Goal: Answer question/provide support: Share knowledge or assist other users

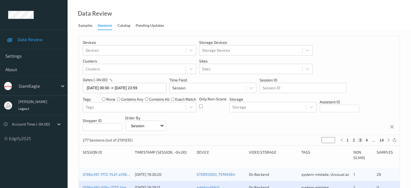
click at [323, 38] on div "Devices Devices Storage Devices Storage Devices Clusters Clusters Sites Sites d…" at bounding box center [239, 85] width 320 height 99
drag, startPoint x: 346, startPoint y: 38, endPoint x: 251, endPoint y: 21, distance: 97.0
click at [251, 21] on div "Data Review Samples Sessions Catalog Pending Updates" at bounding box center [238, 15] width 343 height 30
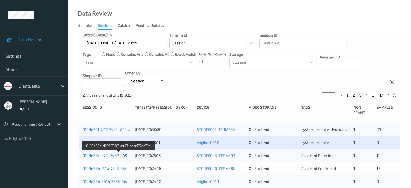
click at [111, 154] on link "0198e38c-d79f-7487-a493-bacc176bc79c" at bounding box center [119, 155] width 72 height 5
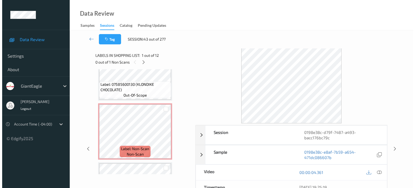
scroll to position [380, 0]
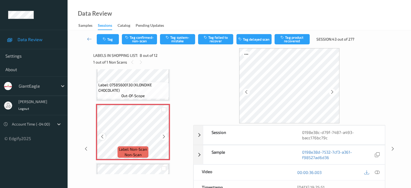
click at [103, 136] on icon at bounding box center [102, 136] width 5 height 5
click at [378, 172] on icon at bounding box center [376, 172] width 5 height 5
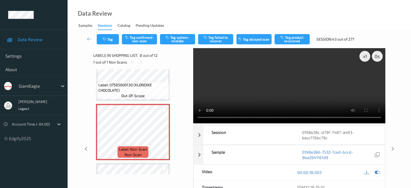
click at [378, 172] on icon at bounding box center [376, 172] width 5 height 5
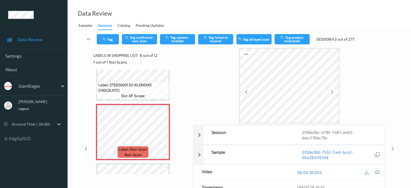
click at [378, 172] on icon at bounding box center [376, 172] width 5 height 5
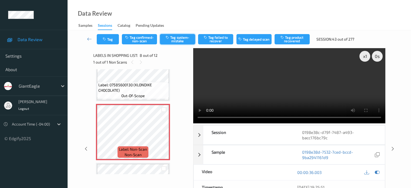
click at [182, 41] on button "Tag system-mistake" at bounding box center [177, 39] width 35 height 10
click at [109, 43] on button "Tag" at bounding box center [108, 39] width 22 height 10
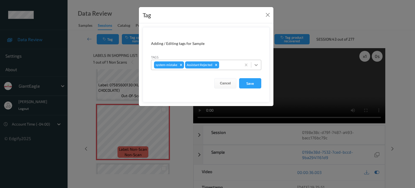
click at [255, 66] on icon at bounding box center [255, 64] width 5 height 5
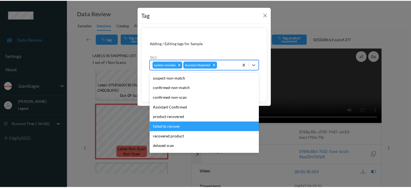
scroll to position [48, 0]
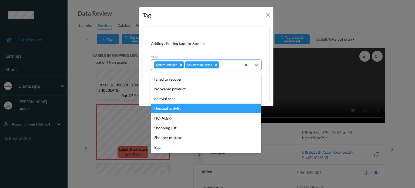
click at [165, 110] on div "Unusual activity" at bounding box center [206, 108] width 110 height 10
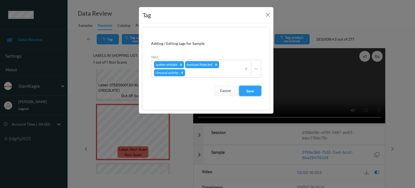
click at [252, 91] on button "Save" at bounding box center [250, 91] width 22 height 10
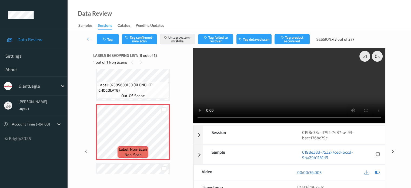
click at [89, 39] on icon at bounding box center [89, 38] width 5 height 5
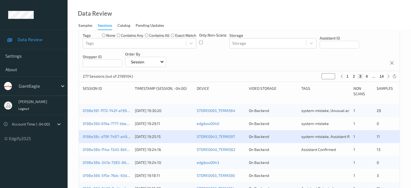
scroll to position [73, 0]
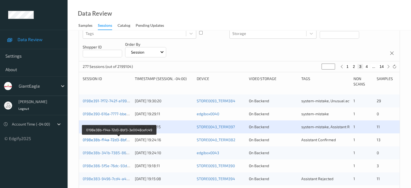
click at [108, 139] on link "0198e38b-f14a-72d3-8bf3-3e0048cefc49" at bounding box center [119, 139] width 73 height 5
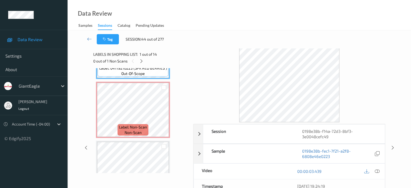
scroll to position [49, 0]
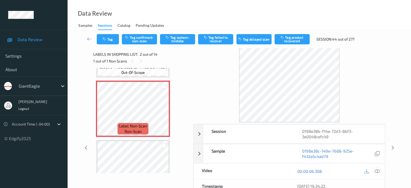
click at [377, 170] on icon at bounding box center [376, 170] width 5 height 5
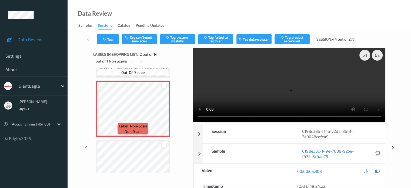
scroll to position [0, 0]
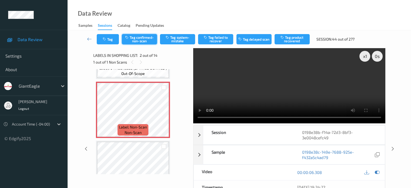
click at [136, 39] on button "Tag confirmed-non-scan" at bounding box center [139, 39] width 35 height 10
click at [291, 39] on button "Tag product recovered" at bounding box center [291, 39] width 35 height 10
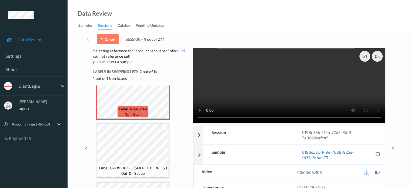
scroll to position [94, 0]
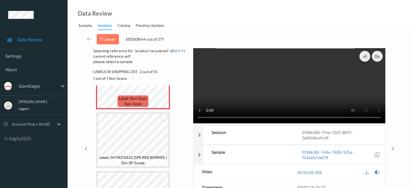
click at [162, 119] on div at bounding box center [163, 117] width 5 height 5
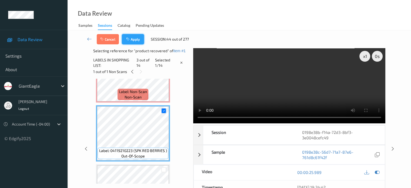
click at [132, 38] on button "Apply" at bounding box center [133, 39] width 22 height 10
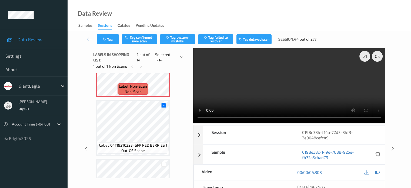
scroll to position [3, 0]
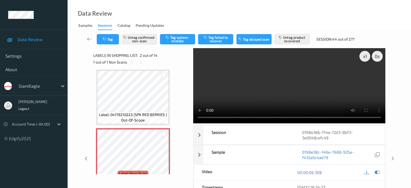
click at [89, 39] on icon at bounding box center [89, 38] width 5 height 5
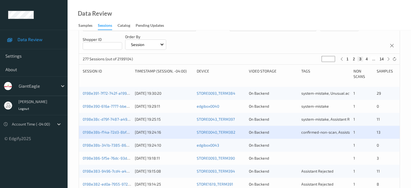
scroll to position [90, 0]
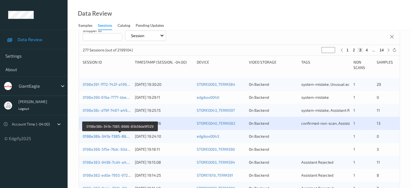
click at [116, 135] on link "0198e38b-341b-7385-8666-83b56da9f029" at bounding box center [120, 136] width 75 height 5
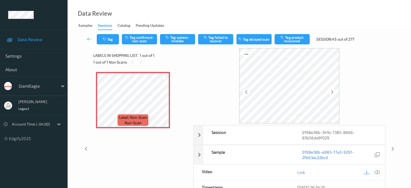
click at [377, 173] on icon at bounding box center [376, 172] width 5 height 5
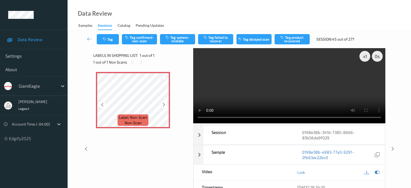
click at [105, 103] on div at bounding box center [102, 104] width 7 height 7
click at [314, 93] on video at bounding box center [289, 85] width 192 height 75
click at [175, 39] on button "Tag system-mistake" at bounding box center [177, 39] width 35 height 10
click at [112, 38] on button "Tag" at bounding box center [108, 39] width 22 height 10
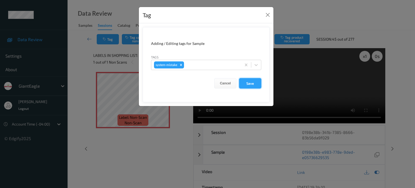
click at [250, 82] on button "Save" at bounding box center [250, 83] width 22 height 10
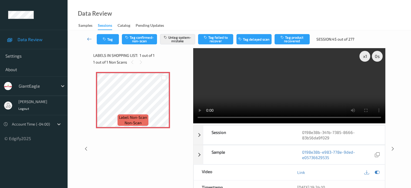
click at [88, 38] on icon at bounding box center [89, 38] width 5 height 5
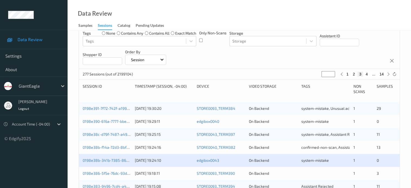
scroll to position [94, 0]
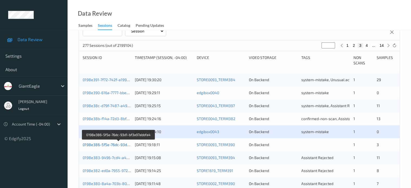
click at [116, 144] on link "0198e386-5f5e-76dc-93d1-bf3a97abbfa4" at bounding box center [119, 144] width 72 height 5
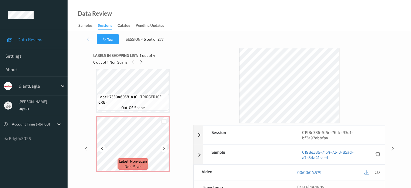
scroll to position [133, 0]
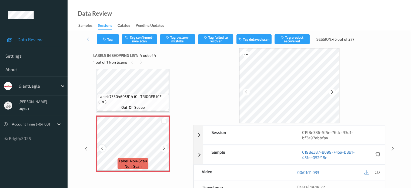
click at [103, 147] on icon at bounding box center [102, 147] width 5 height 5
click at [378, 171] on icon at bounding box center [376, 172] width 5 height 5
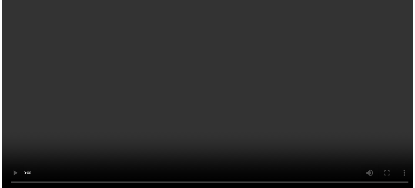
scroll to position [133, 0]
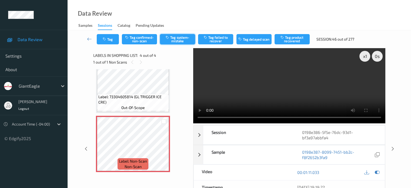
click at [173, 41] on button "Tag system-mistake" at bounding box center [177, 39] width 35 height 10
click at [107, 41] on button "Tag" at bounding box center [108, 39] width 22 height 10
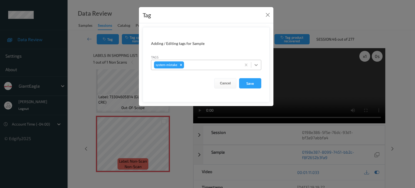
click at [258, 63] on icon at bounding box center [255, 64] width 5 height 5
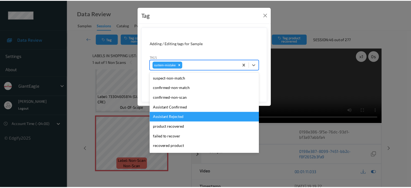
scroll to position [57, 0]
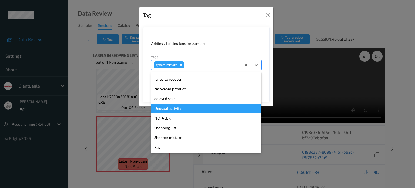
click at [171, 110] on div "Unusual activity" at bounding box center [206, 108] width 110 height 10
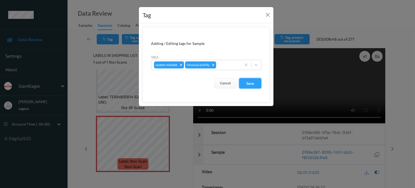
click at [248, 86] on button "Save" at bounding box center [250, 83] width 22 height 10
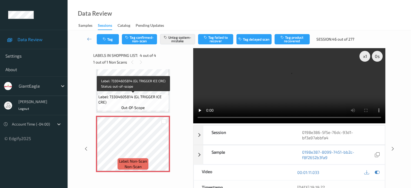
scroll to position [133, 0]
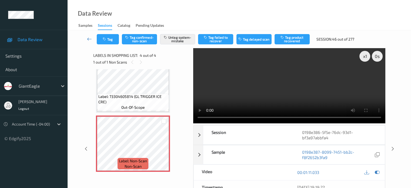
click at [90, 39] on icon at bounding box center [89, 38] width 5 height 5
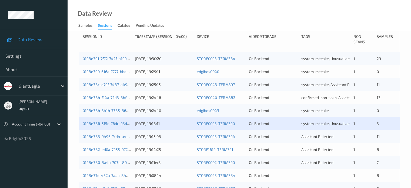
scroll to position [134, 0]
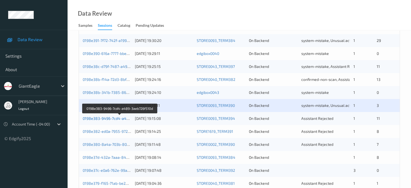
click at [103, 118] on link "0198e383-9496-7cd4-a489-3aeb726f510d" at bounding box center [120, 118] width 74 height 5
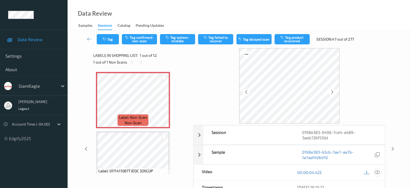
click at [376, 171] on icon at bounding box center [376, 172] width 5 height 5
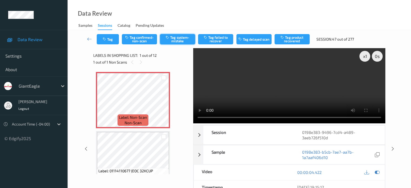
click at [176, 40] on button "Tag system-mistake" at bounding box center [177, 39] width 35 height 10
click at [109, 39] on button "Tag" at bounding box center [108, 39] width 22 height 10
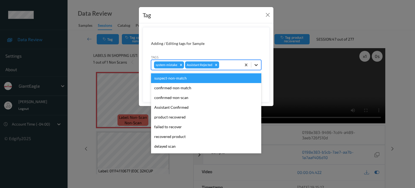
click at [256, 64] on icon at bounding box center [255, 64] width 5 height 5
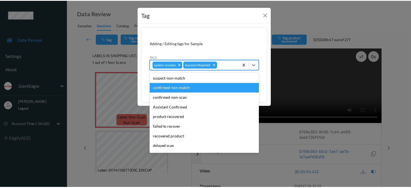
scroll to position [48, 0]
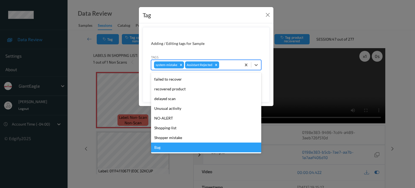
click at [158, 149] on div "Bag" at bounding box center [206, 147] width 110 height 10
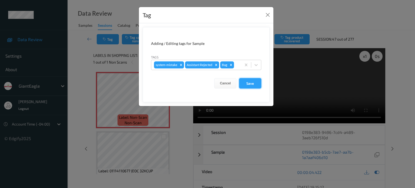
click at [248, 83] on button "Save" at bounding box center [250, 83] width 22 height 10
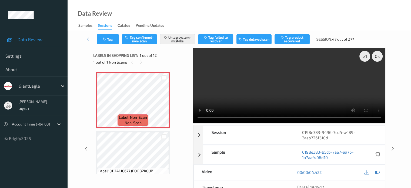
click at [87, 39] on icon at bounding box center [89, 38] width 5 height 5
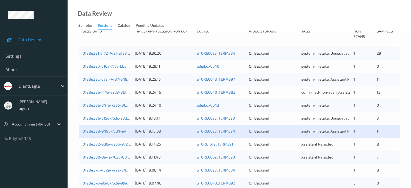
scroll to position [121, 0]
click at [114, 143] on link "0198e382-ed0a-7955-972a-6455bc2f7596" at bounding box center [120, 144] width 74 height 5
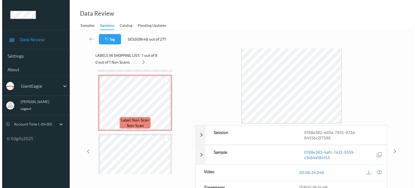
scroll to position [291, 0]
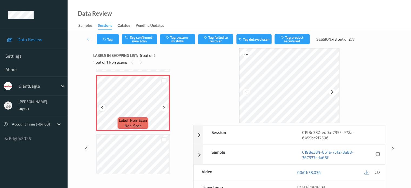
click at [100, 107] on icon at bounding box center [102, 107] width 5 height 5
click at [376, 171] on icon at bounding box center [376, 172] width 5 height 5
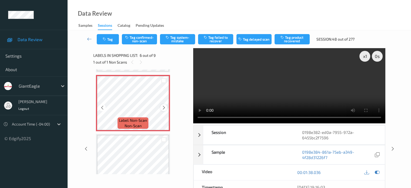
click at [162, 107] on icon at bounding box center [163, 107] width 5 height 5
click at [104, 107] on icon at bounding box center [102, 107] width 5 height 5
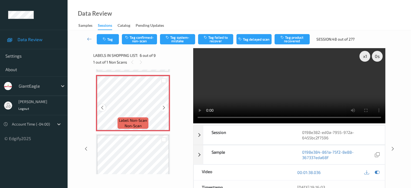
click at [101, 108] on icon at bounding box center [102, 107] width 5 height 5
click at [177, 38] on button "Tag system-mistake" at bounding box center [177, 39] width 35 height 10
click at [110, 39] on button "Tag" at bounding box center [108, 39] width 22 height 10
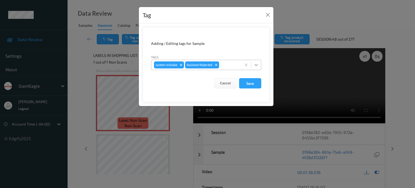
click at [256, 66] on icon at bounding box center [255, 64] width 5 height 5
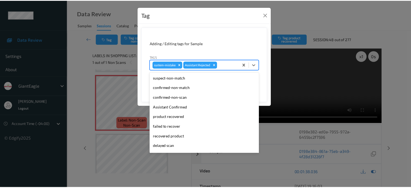
scroll to position [48, 0]
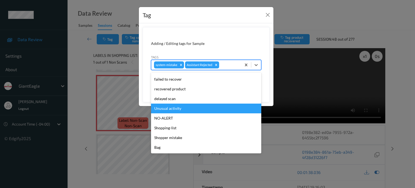
click at [163, 110] on div "Unusual activity" at bounding box center [206, 108] width 110 height 10
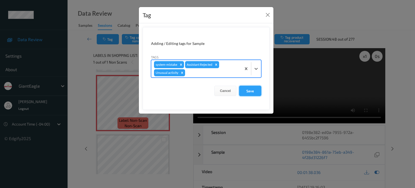
click at [250, 93] on button "Save" at bounding box center [250, 91] width 22 height 10
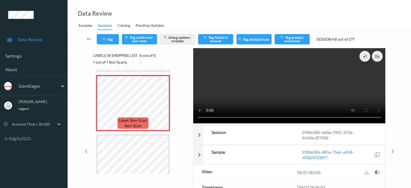
click at [89, 39] on icon at bounding box center [89, 38] width 5 height 5
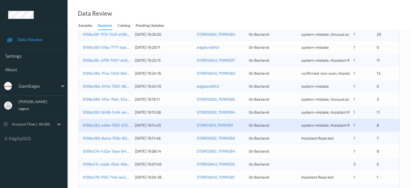
scroll to position [180, 0]
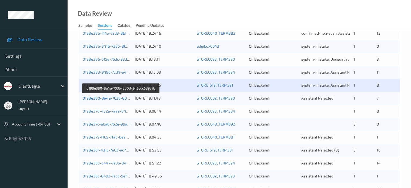
click at [108, 98] on link "0198e380-8a4a-703b-800d-2436dc689e7b" at bounding box center [121, 98] width 76 height 5
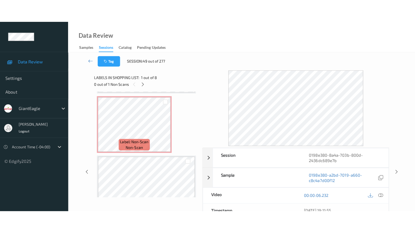
scroll to position [360, 0]
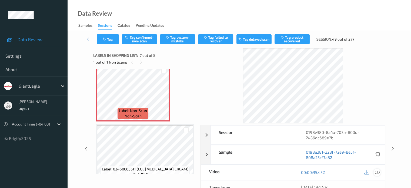
click at [378, 171] on icon at bounding box center [376, 172] width 5 height 5
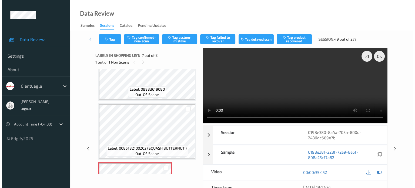
scroll to position [279, 0]
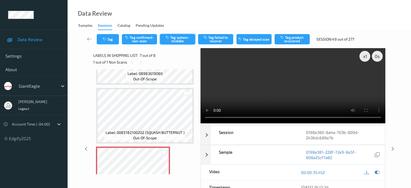
click at [181, 40] on button "Tag system-mistake" at bounding box center [177, 39] width 35 height 10
click at [110, 41] on button "Tag" at bounding box center [108, 39] width 22 height 10
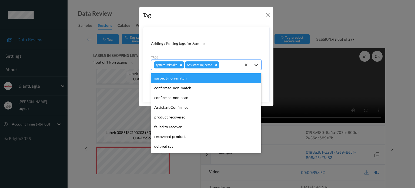
click at [256, 63] on icon at bounding box center [255, 64] width 5 height 5
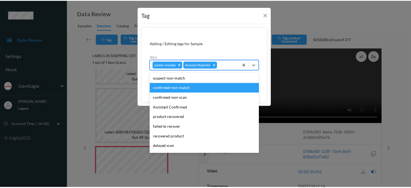
scroll to position [48, 0]
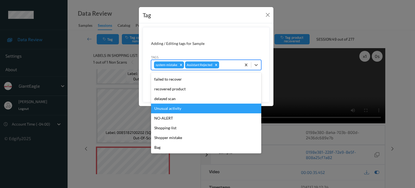
click at [166, 109] on div "Unusual activity" at bounding box center [206, 108] width 110 height 10
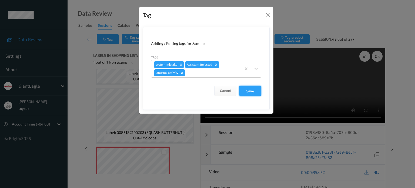
click at [253, 94] on button "Save" at bounding box center [250, 91] width 22 height 10
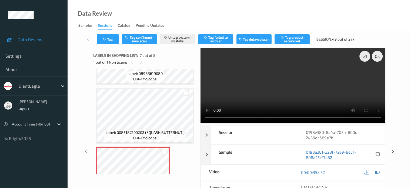
click at [89, 39] on icon at bounding box center [89, 38] width 5 height 5
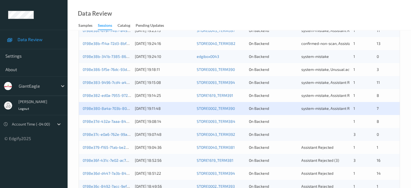
scroll to position [180, 0]
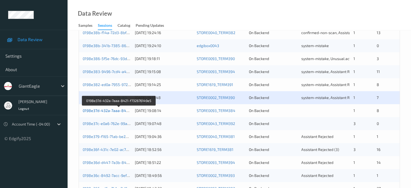
click at [117, 112] on link "0198e37d-432a-7aaa-8421-f732676149e5" at bounding box center [119, 110] width 73 height 5
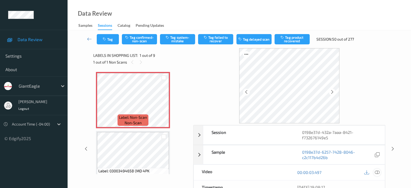
click at [377, 172] on icon at bounding box center [376, 172] width 5 height 5
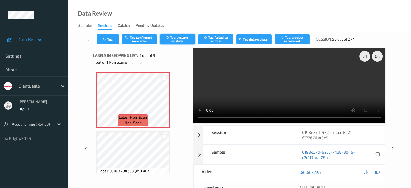
click at [179, 40] on button "Tag system-mistake" at bounding box center [177, 39] width 35 height 10
click at [106, 37] on icon "button" at bounding box center [105, 39] width 5 height 4
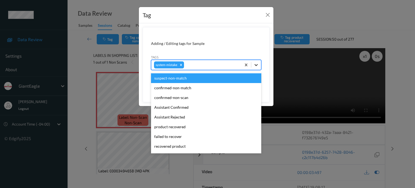
click at [259, 66] on div at bounding box center [256, 65] width 10 height 10
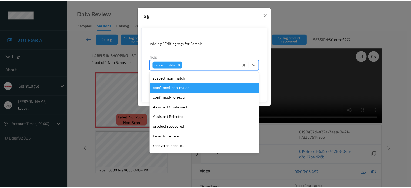
scroll to position [57, 0]
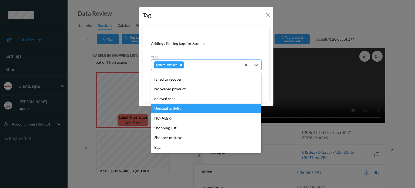
click at [172, 108] on div "Unusual activity" at bounding box center [206, 108] width 110 height 10
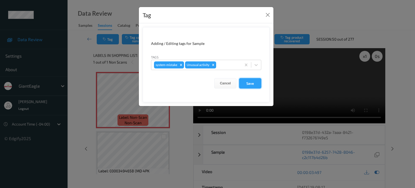
click at [248, 84] on button "Save" at bounding box center [250, 83] width 22 height 10
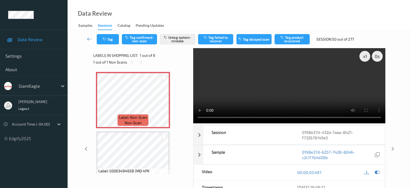
click at [87, 40] on icon at bounding box center [89, 38] width 5 height 5
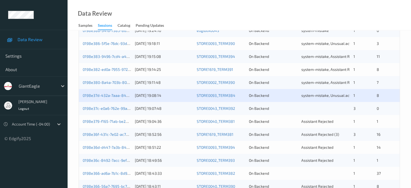
scroll to position [196, 0]
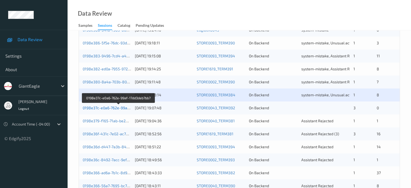
click at [113, 108] on link "0198e37c-e0a6-762e-99af-17dd3deb7bb7" at bounding box center [119, 107] width 72 height 5
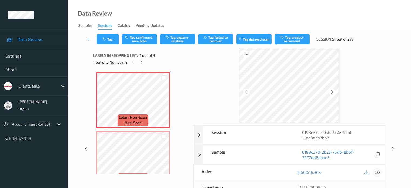
click at [374, 172] on icon at bounding box center [376, 172] width 5 height 5
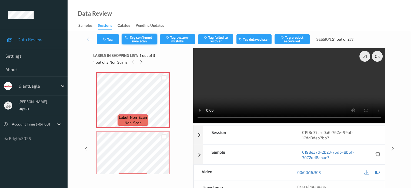
click at [140, 39] on button "Tag confirmed-non-scan" at bounding box center [139, 39] width 35 height 10
click at [107, 39] on icon "button" at bounding box center [105, 39] width 5 height 4
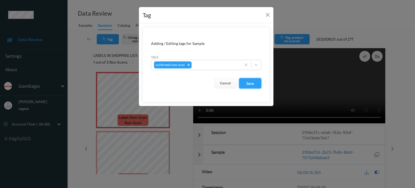
click at [246, 83] on button "Save" at bounding box center [250, 83] width 22 height 10
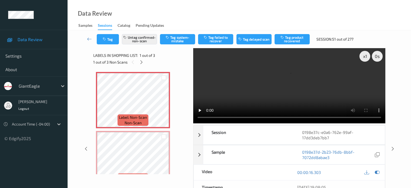
scroll to position [45, 0]
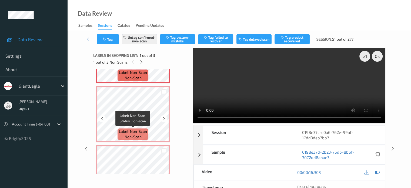
click at [121, 129] on span "Label: Non-Scan" at bounding box center [133, 130] width 28 height 5
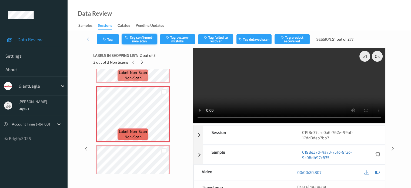
click at [136, 38] on button "Tag confirmed-non-scan" at bounding box center [139, 39] width 35 height 10
click at [108, 39] on button "Tag" at bounding box center [108, 39] width 22 height 10
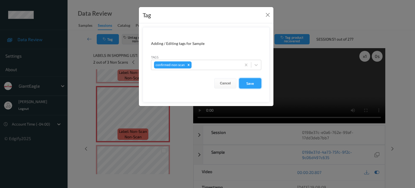
click at [251, 85] on button "Save" at bounding box center [250, 83] width 22 height 10
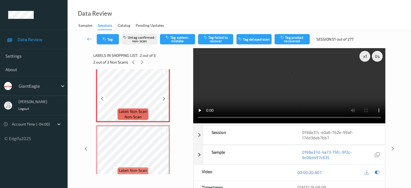
scroll to position [74, 0]
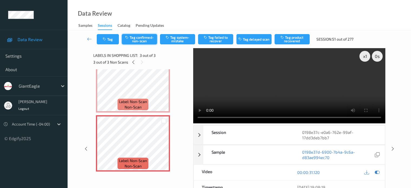
click at [140, 36] on button "Tag confirmed-non-scan" at bounding box center [139, 39] width 35 height 10
click at [106, 38] on icon "button" at bounding box center [105, 39] width 5 height 4
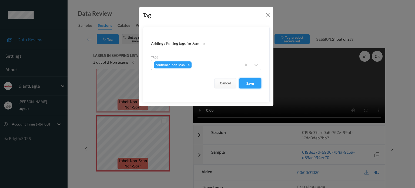
click at [248, 82] on button "Save" at bounding box center [250, 83] width 22 height 10
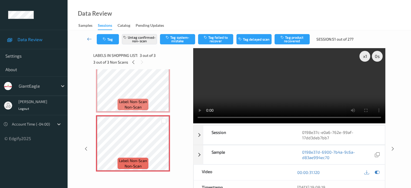
click at [89, 40] on icon at bounding box center [89, 38] width 5 height 5
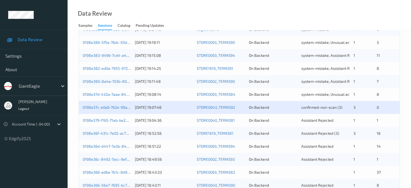
scroll to position [261, 0]
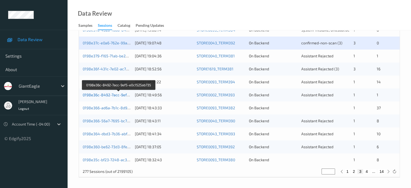
click at [111, 96] on link "0198e36c-8492-7acc-9ef5-e0c1525ab735" at bounding box center [119, 94] width 73 height 5
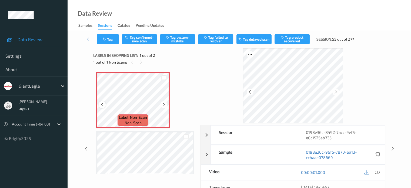
click at [103, 102] on icon at bounding box center [102, 104] width 5 height 5
click at [103, 102] on div at bounding box center [102, 104] width 7 height 7
click at [377, 172] on icon at bounding box center [376, 172] width 5 height 5
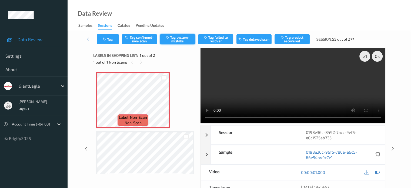
click at [181, 41] on button "Tag system-mistake" at bounding box center [177, 39] width 35 height 10
click at [177, 34] on button "Tag system-mistake" at bounding box center [177, 39] width 35 height 10
click at [109, 40] on button "Tag" at bounding box center [108, 39] width 22 height 10
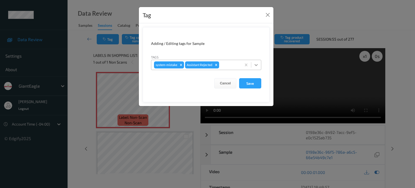
click at [257, 64] on icon at bounding box center [255, 65] width 3 height 2
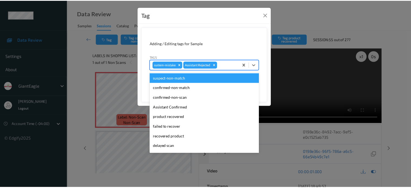
scroll to position [48, 0]
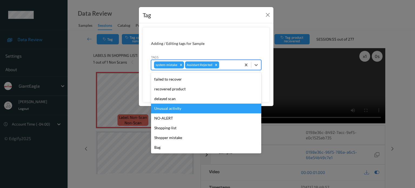
click at [163, 109] on div "Unusual activity" at bounding box center [206, 108] width 110 height 10
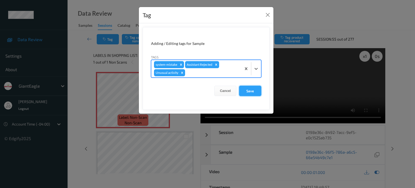
click at [249, 89] on button "Save" at bounding box center [250, 91] width 22 height 10
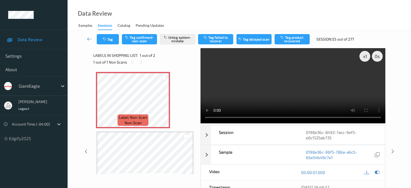
click at [88, 39] on icon at bounding box center [89, 38] width 5 height 5
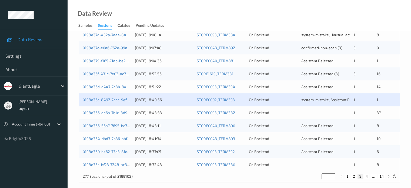
scroll to position [261, 0]
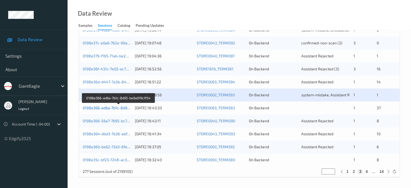
click at [103, 108] on link "0198e366-ad6a-7b1c-8d95-be9a919c1f54" at bounding box center [119, 107] width 72 height 5
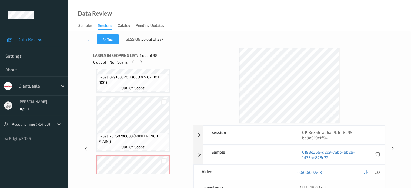
scroll to position [2045, 0]
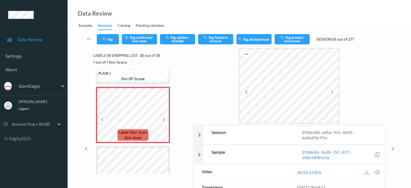
click at [102, 122] on div at bounding box center [102, 119] width 7 height 7
click at [378, 173] on icon at bounding box center [376, 172] width 5 height 5
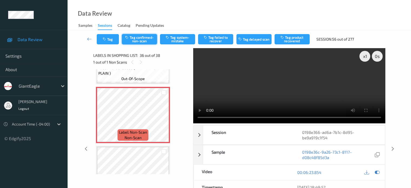
click at [138, 40] on button "Tag confirmed-non-scan" at bounding box center [139, 39] width 35 height 10
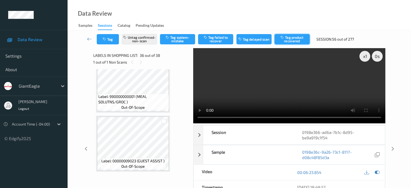
click at [293, 40] on button "Tag product recovered" at bounding box center [291, 39] width 35 height 10
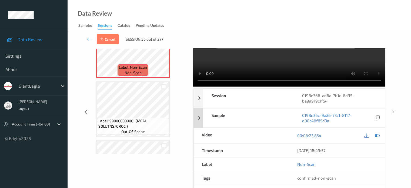
scroll to position [27, 0]
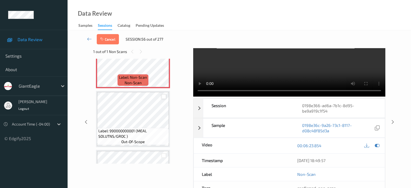
click at [165, 97] on div at bounding box center [163, 96] width 5 height 5
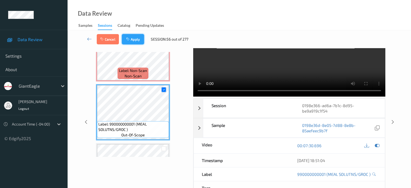
click at [135, 40] on button "Apply" at bounding box center [133, 39] width 22 height 10
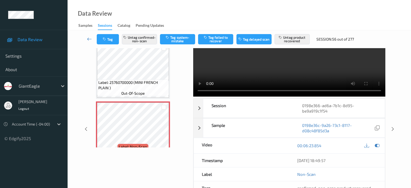
click at [91, 39] on icon at bounding box center [89, 38] width 5 height 5
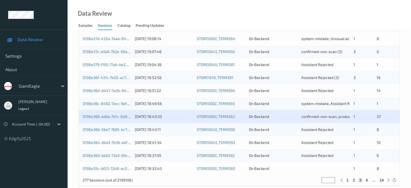
scroll to position [261, 0]
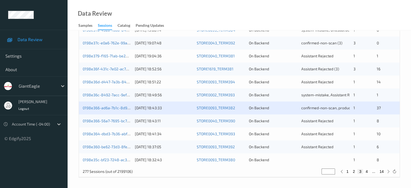
click at [107, 123] on div "0198e366-56a7-7695-bc71-da9486462aed [DATE] 18:43:11 STORE0040_TERM390 On Backe…" at bounding box center [239, 120] width 320 height 13
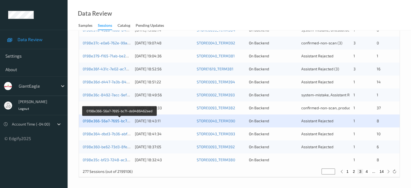
click at [107, 120] on link "0198e366-56a7-7695-bc71-da9486462aed" at bounding box center [120, 120] width 74 height 5
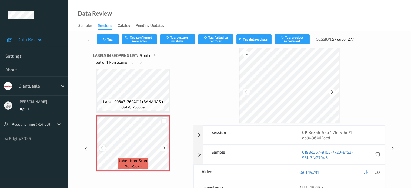
click at [101, 148] on icon at bounding box center [102, 147] width 5 height 5
click at [374, 174] on div at bounding box center [376, 171] width 7 height 7
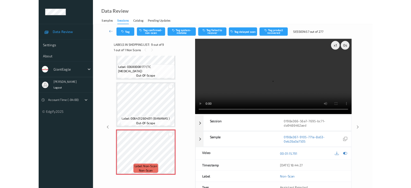
scroll to position [382, 0]
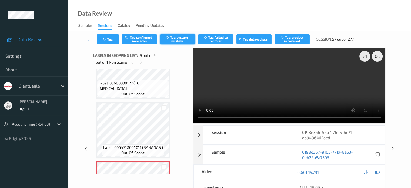
click at [179, 41] on button "Tag system-mistake" at bounding box center [177, 39] width 35 height 10
click at [109, 39] on button "Tag" at bounding box center [108, 39] width 22 height 10
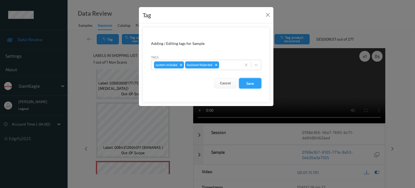
click at [251, 83] on button "Save" at bounding box center [250, 83] width 22 height 10
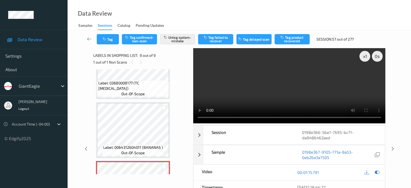
click at [89, 39] on icon at bounding box center [89, 38] width 5 height 5
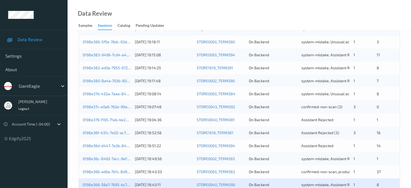
scroll to position [261, 0]
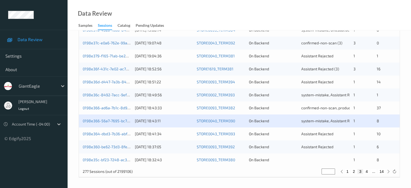
click at [115, 136] on div "0198e364-dbd3-7b36-abf4-607d46bce7a0" at bounding box center [107, 133] width 48 height 5
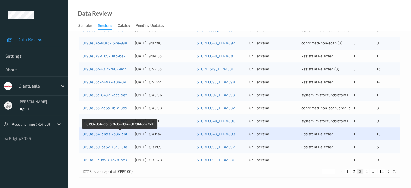
click at [115, 133] on link "0198e364-dbd3-7b36-abf4-607d46bce7a0" at bounding box center [120, 133] width 74 height 5
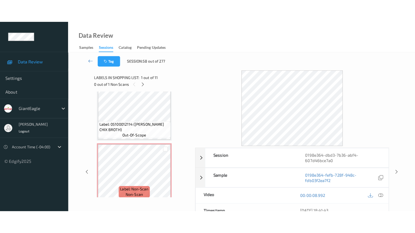
scroll to position [545, 0]
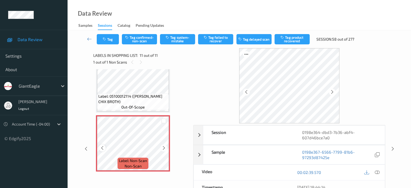
click at [101, 148] on icon at bounding box center [102, 147] width 5 height 5
click at [374, 171] on div at bounding box center [376, 171] width 7 height 7
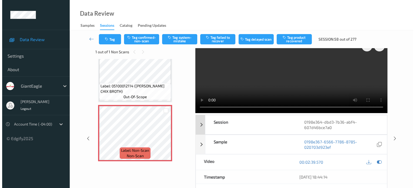
scroll to position [0, 0]
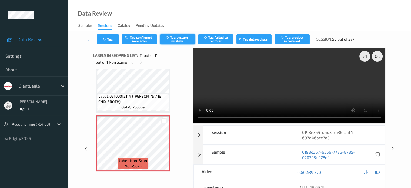
click at [175, 36] on button "Tag system-mistake" at bounding box center [177, 39] width 35 height 10
click at [111, 40] on button "Tag" at bounding box center [108, 39] width 22 height 10
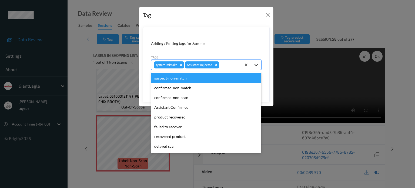
click at [255, 65] on icon at bounding box center [255, 65] width 3 height 2
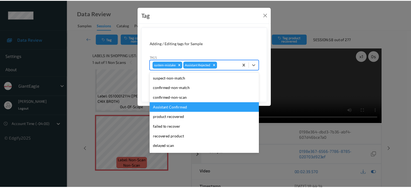
scroll to position [48, 0]
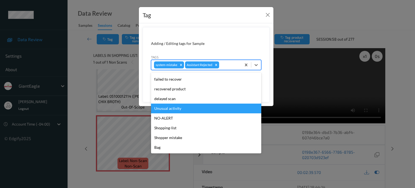
click at [170, 109] on div "Unusual activity" at bounding box center [206, 108] width 110 height 10
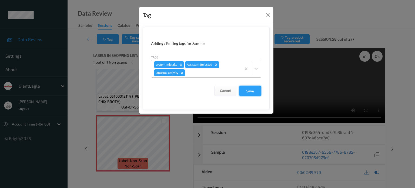
click at [245, 90] on button "Save" at bounding box center [250, 91] width 22 height 10
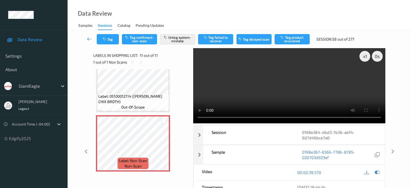
click at [91, 39] on icon at bounding box center [89, 38] width 5 height 5
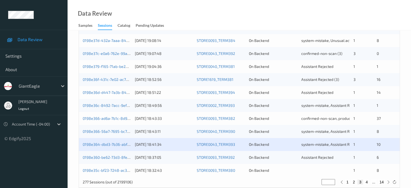
scroll to position [261, 0]
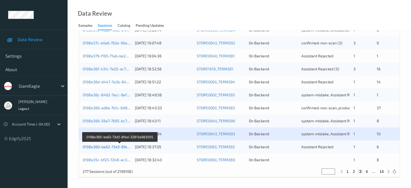
click at [105, 147] on link "0198e360-be62-73d3-8fed-32813a983505" at bounding box center [120, 146] width 74 height 5
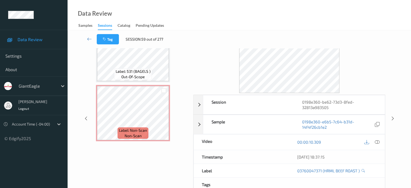
scroll to position [45, 0]
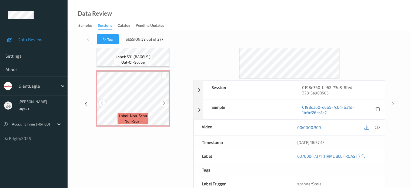
click at [101, 104] on icon at bounding box center [102, 102] width 5 height 5
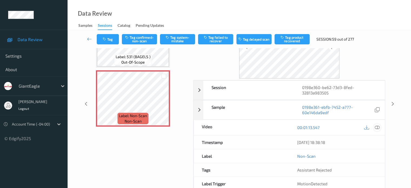
click at [377, 125] on icon at bounding box center [376, 127] width 5 height 5
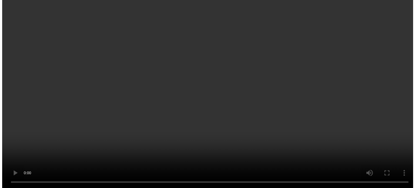
scroll to position [310, 0]
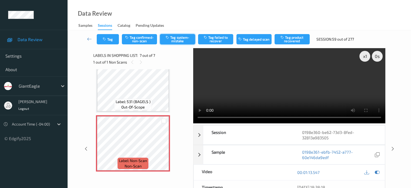
click at [180, 39] on button "Tag system-mistake" at bounding box center [177, 39] width 35 height 10
click at [111, 38] on button "Tag" at bounding box center [108, 39] width 22 height 10
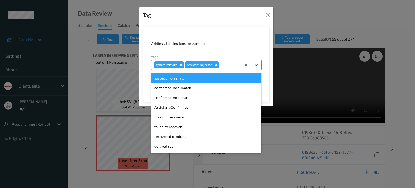
click at [257, 63] on icon at bounding box center [255, 64] width 5 height 5
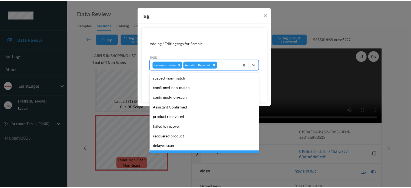
scroll to position [48, 0]
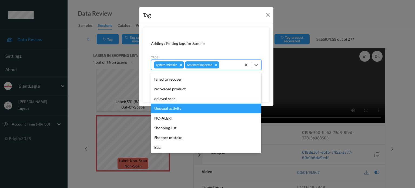
click at [171, 109] on div "Unusual activity" at bounding box center [206, 108] width 110 height 10
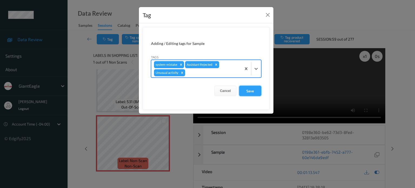
click at [255, 90] on button "Save" at bounding box center [250, 91] width 22 height 10
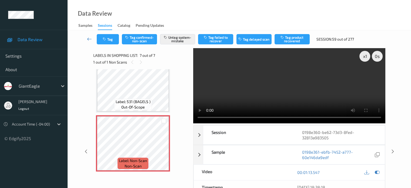
click at [89, 38] on icon at bounding box center [89, 38] width 5 height 5
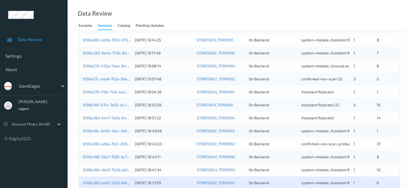
scroll to position [261, 0]
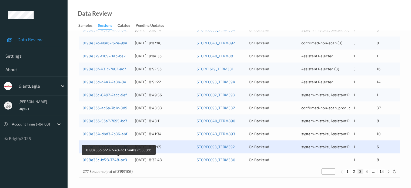
click at [112, 160] on link "0198e35c-bf23-7248-ac37-a4fe2f5308dc" at bounding box center [119, 159] width 72 height 5
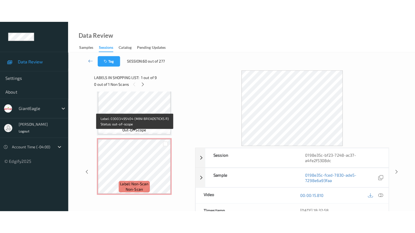
scroll to position [428, 0]
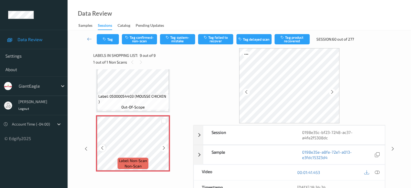
click at [103, 148] on icon at bounding box center [102, 147] width 5 height 5
click at [377, 172] on icon at bounding box center [376, 172] width 5 height 5
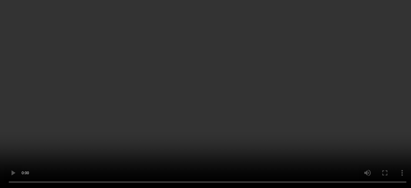
scroll to position [427, 0]
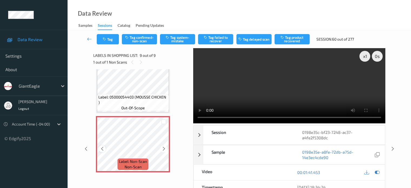
click at [100, 149] on icon at bounding box center [102, 148] width 5 height 5
click at [375, 171] on icon at bounding box center [376, 172] width 5 height 5
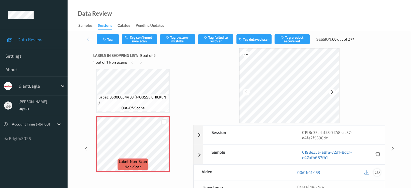
click at [374, 171] on icon at bounding box center [376, 172] width 5 height 5
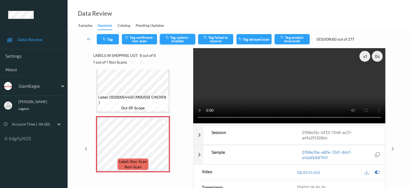
click at [176, 38] on button "Tag system-mistake" at bounding box center [177, 39] width 35 height 10
click at [108, 35] on button "Tag" at bounding box center [108, 39] width 22 height 10
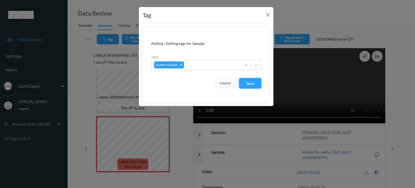
click at [253, 84] on button "Save" at bounding box center [250, 83] width 22 height 10
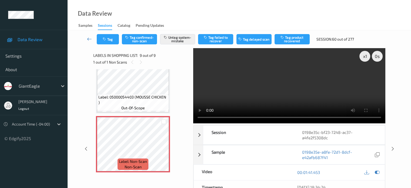
click at [87, 39] on icon at bounding box center [89, 38] width 5 height 5
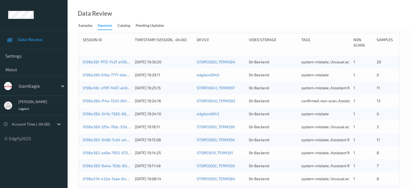
scroll to position [115, 0]
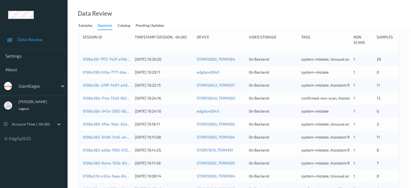
click at [123, 140] on div "0198e383-9496-7cd4-a489-3aeb726f510d [DATE] 19:15:08 STORE0093_TERM394 On Backe…" at bounding box center [239, 136] width 320 height 13
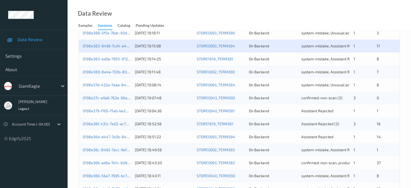
scroll to position [208, 0]
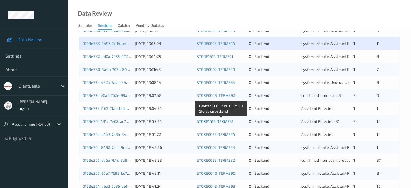
click at [200, 122] on link "STORE1619_TERM381" at bounding box center [214, 121] width 37 height 5
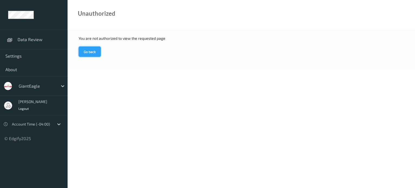
click at [88, 52] on button "Go back" at bounding box center [90, 51] width 22 height 10
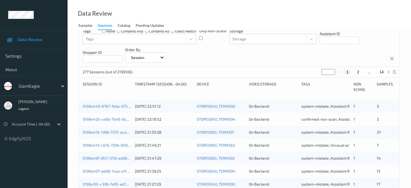
scroll to position [67, 0]
click at [389, 73] on icon at bounding box center [388, 72] width 4 height 4
type input "*"
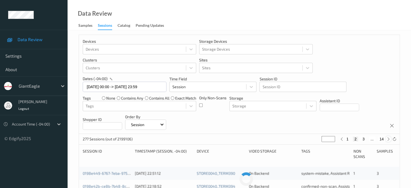
scroll to position [0, 0]
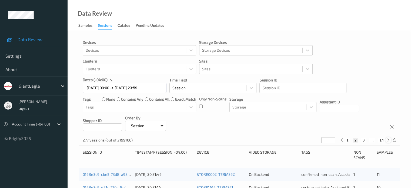
click at [389, 140] on icon at bounding box center [388, 140] width 4 height 4
type input "*"
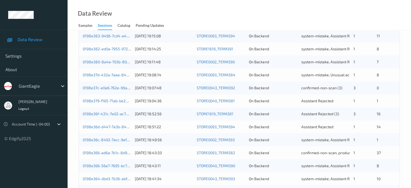
scroll to position [217, 0]
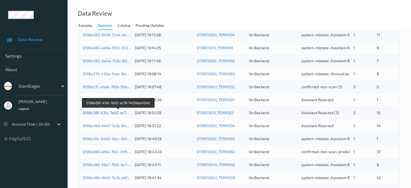
click at [113, 111] on link "0198e36f-431c-7e02-ac76-7423bbc45bfc" at bounding box center [119, 112] width 72 height 5
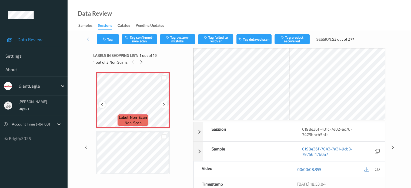
click at [102, 107] on div at bounding box center [102, 104] width 7 height 7
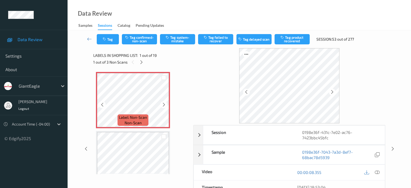
click at [102, 107] on div at bounding box center [102, 104] width 7 height 7
click at [379, 173] on icon at bounding box center [376, 172] width 5 height 5
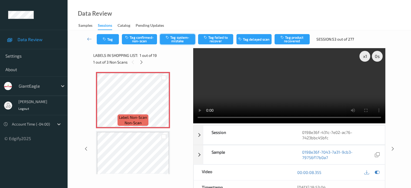
click at [179, 38] on button "Tag system-mistake" at bounding box center [177, 39] width 35 height 10
click at [113, 40] on button "Tag" at bounding box center [108, 39] width 22 height 10
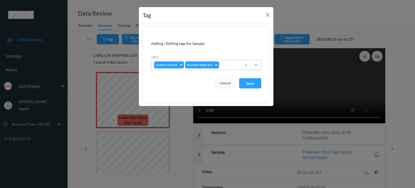
click at [254, 65] on icon at bounding box center [255, 64] width 5 height 5
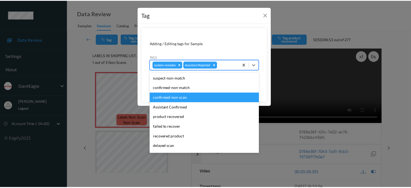
scroll to position [48, 0]
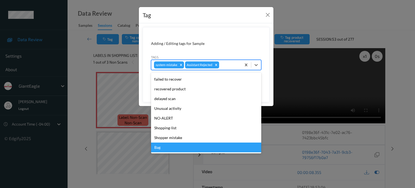
click at [159, 149] on div "Bag" at bounding box center [206, 147] width 110 height 10
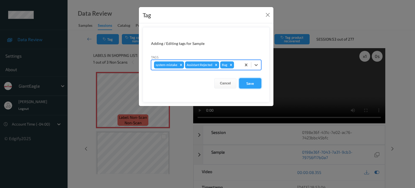
click at [246, 81] on button "Save" at bounding box center [250, 83] width 22 height 10
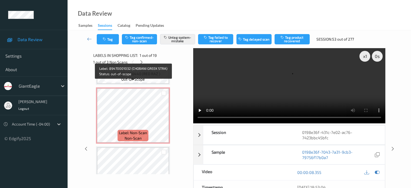
scroll to position [810, 0]
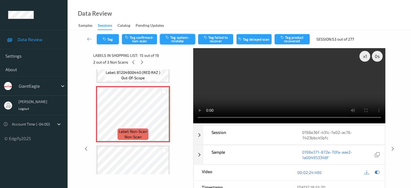
click at [178, 39] on button "Tag system-mistake" at bounding box center [177, 39] width 35 height 10
click at [178, 41] on button "Untag system-mistake" at bounding box center [177, 39] width 35 height 10
click at [164, 118] on icon at bounding box center [163, 118] width 5 height 5
click at [176, 41] on button "Tag system-mistake" at bounding box center [177, 39] width 35 height 10
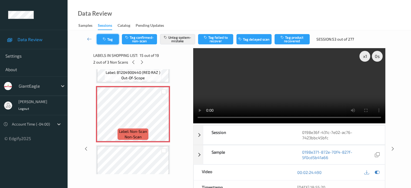
click at [109, 39] on button "Tag" at bounding box center [108, 39] width 22 height 10
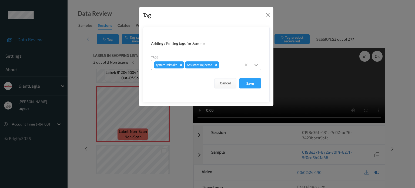
click at [257, 66] on icon at bounding box center [255, 64] width 5 height 5
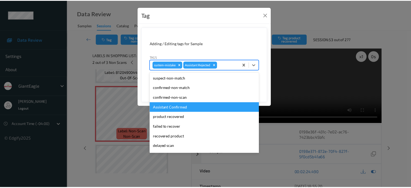
scroll to position [48, 0]
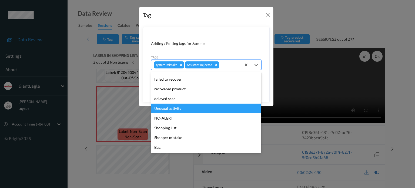
click at [169, 107] on div "Unusual activity" at bounding box center [206, 108] width 110 height 10
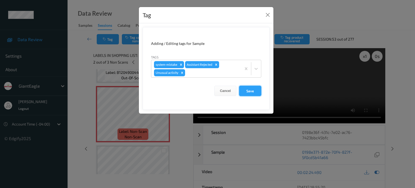
click at [250, 94] on button "Save" at bounding box center [250, 91] width 22 height 10
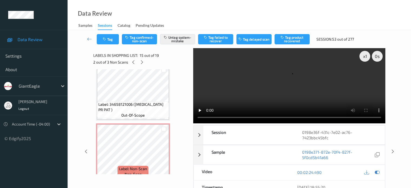
scroll to position [900, 0]
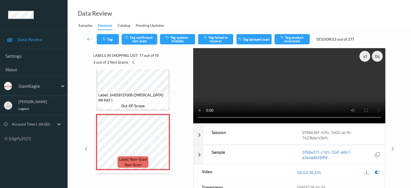
click at [133, 40] on button "Tag confirmed-non-scan" at bounding box center [139, 39] width 35 height 10
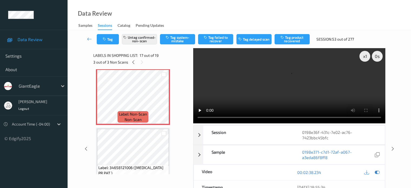
scroll to position [989, 0]
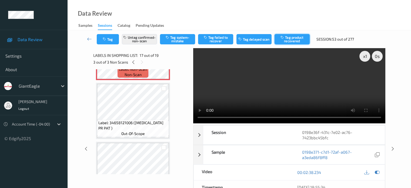
click at [289, 40] on button "Tag product recovered" at bounding box center [291, 39] width 35 height 10
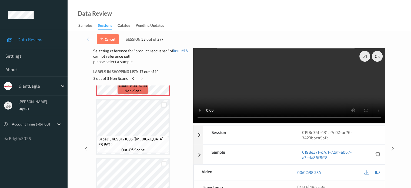
click at [164, 105] on div at bounding box center [163, 104] width 5 height 5
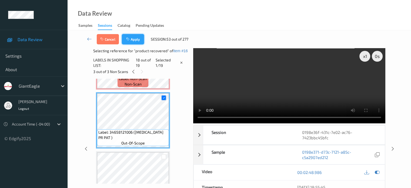
click at [136, 39] on button "Apply" at bounding box center [133, 39] width 22 height 10
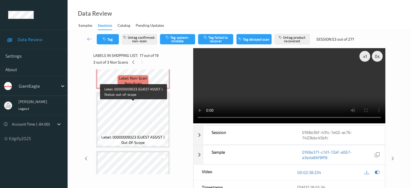
scroll to position [0, 0]
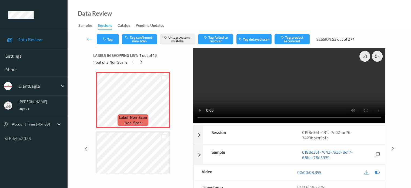
click at [91, 39] on icon at bounding box center [89, 38] width 5 height 5
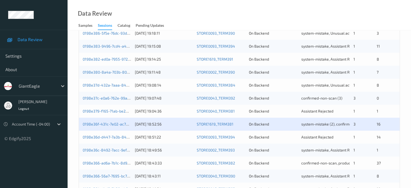
scroll to position [206, 0]
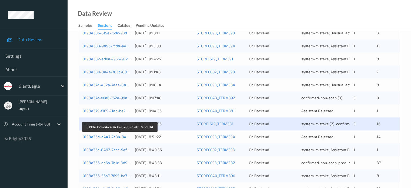
click at [111, 137] on link "0198e36d-d447-7a3b-8496-79e857ebd814" at bounding box center [120, 136] width 75 height 5
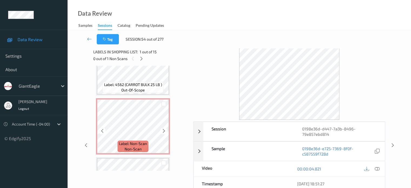
scroll to position [735, 0]
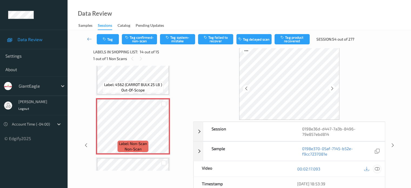
click at [378, 166] on icon at bounding box center [376, 168] width 5 height 5
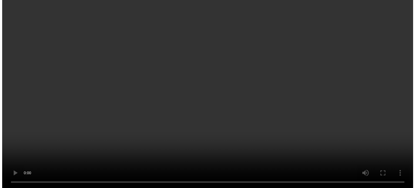
scroll to position [735, 0]
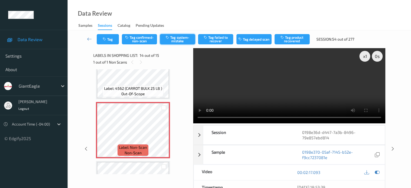
click at [180, 38] on button "Tag system-mistake" at bounding box center [177, 39] width 35 height 10
click at [110, 38] on button "Tag" at bounding box center [108, 39] width 22 height 10
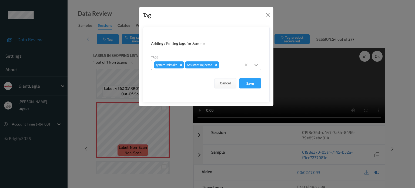
click at [254, 66] on icon at bounding box center [255, 64] width 5 height 5
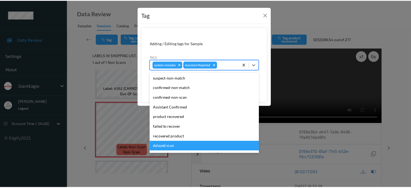
scroll to position [48, 0]
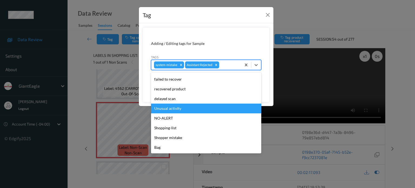
click at [167, 111] on div "Unusual activity" at bounding box center [206, 108] width 110 height 10
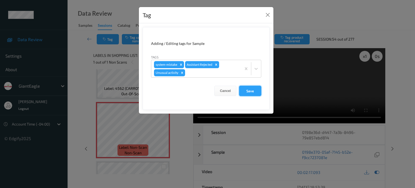
click at [249, 92] on button "Save" at bounding box center [250, 91] width 22 height 10
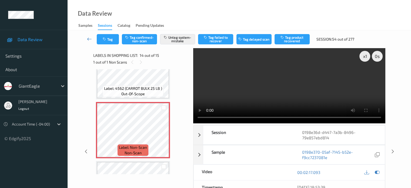
click at [88, 39] on icon at bounding box center [89, 38] width 5 height 5
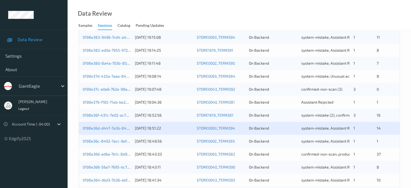
scroll to position [225, 0]
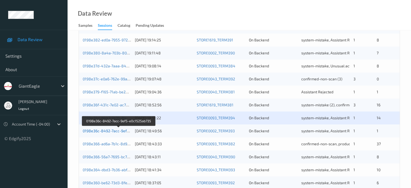
click at [112, 132] on link "0198e36c-8492-7acc-9ef5-e0c1525ab735" at bounding box center [119, 130] width 73 height 5
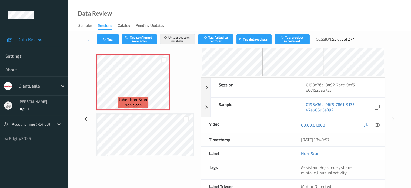
scroll to position [2, 0]
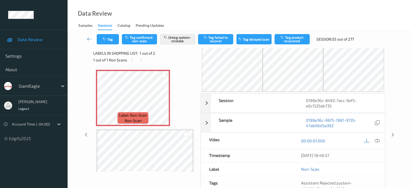
click at [89, 41] on icon at bounding box center [89, 38] width 5 height 5
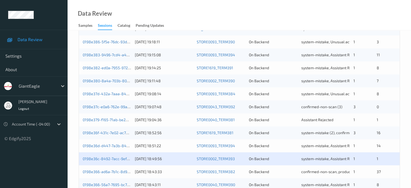
scroll to position [198, 0]
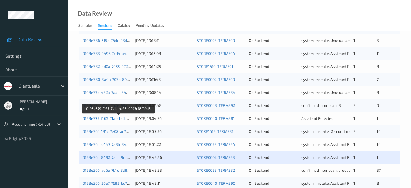
click at [106, 118] on link "0198e379-f165-71ab-be28-0993c18f49d3" at bounding box center [119, 118] width 72 height 5
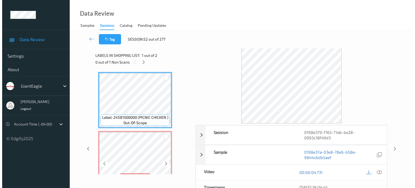
scroll to position [15, 0]
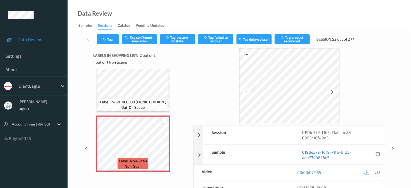
click at [376, 170] on icon at bounding box center [376, 172] width 5 height 5
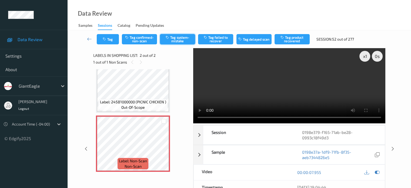
click at [178, 40] on button "Tag system-mistake" at bounding box center [177, 39] width 35 height 10
click at [108, 38] on button "Tag" at bounding box center [108, 39] width 22 height 10
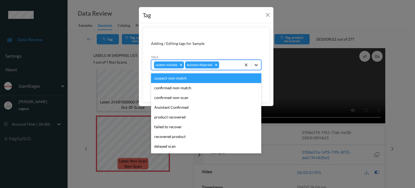
click at [256, 63] on icon at bounding box center [255, 64] width 5 height 5
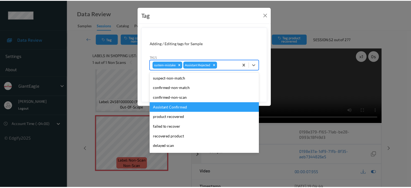
scroll to position [48, 0]
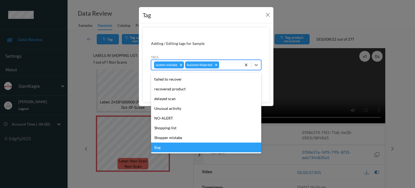
click at [160, 149] on div "Bag" at bounding box center [206, 147] width 110 height 10
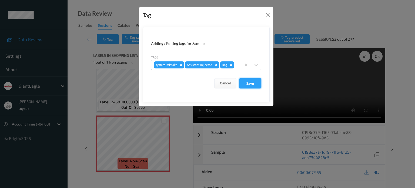
click at [252, 84] on button "Save" at bounding box center [250, 83] width 22 height 10
